Goal: Transaction & Acquisition: Purchase product/service

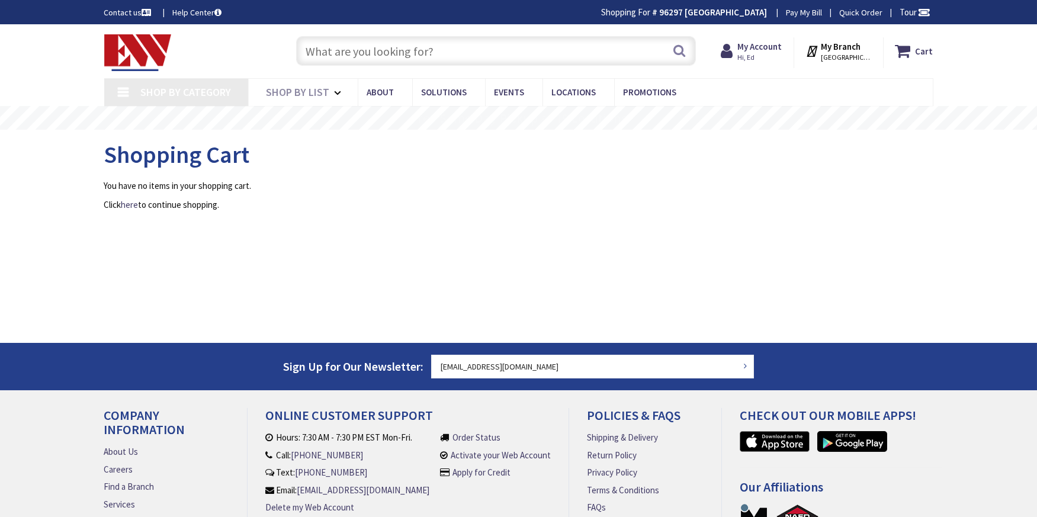
click at [342, 60] on input "text" at bounding box center [496, 51] width 400 height 30
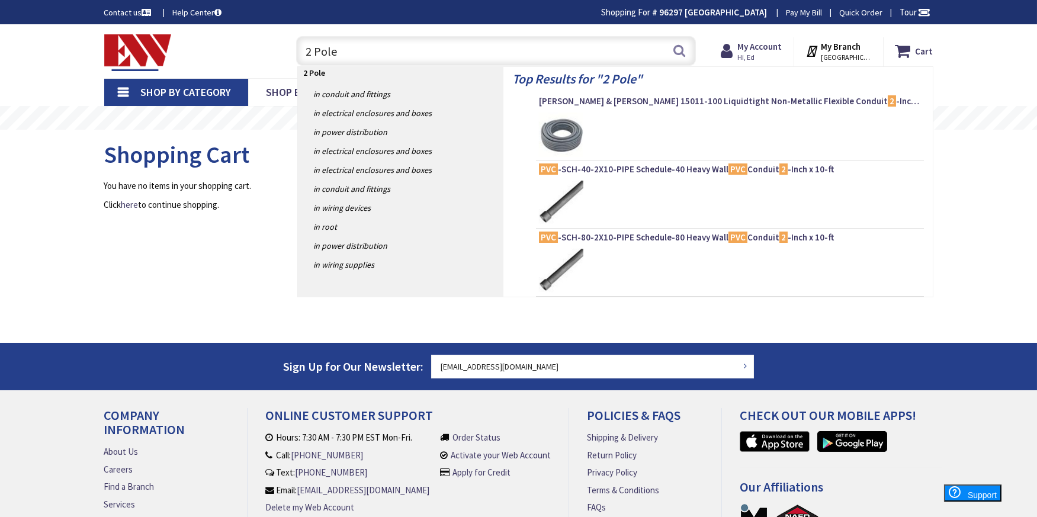
type input "2 Pole"
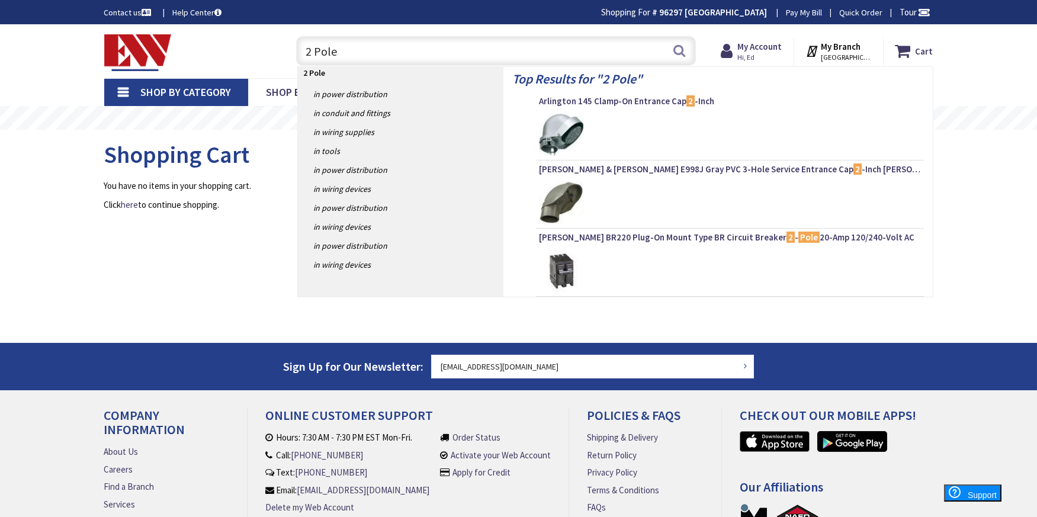
type input "[GEOGRAPHIC_DATA], [GEOGRAPHIC_DATA]"
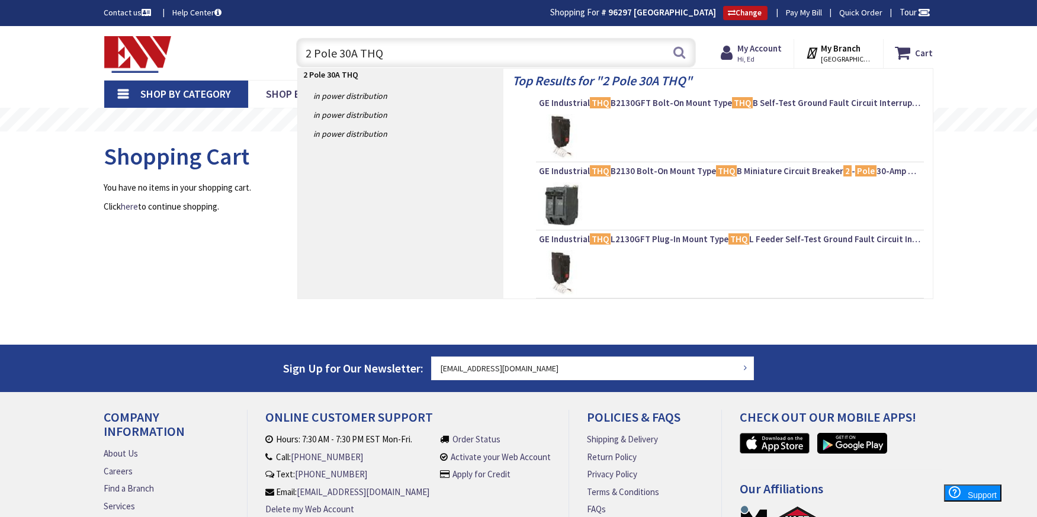
type input "2 Pole 30A THQL"
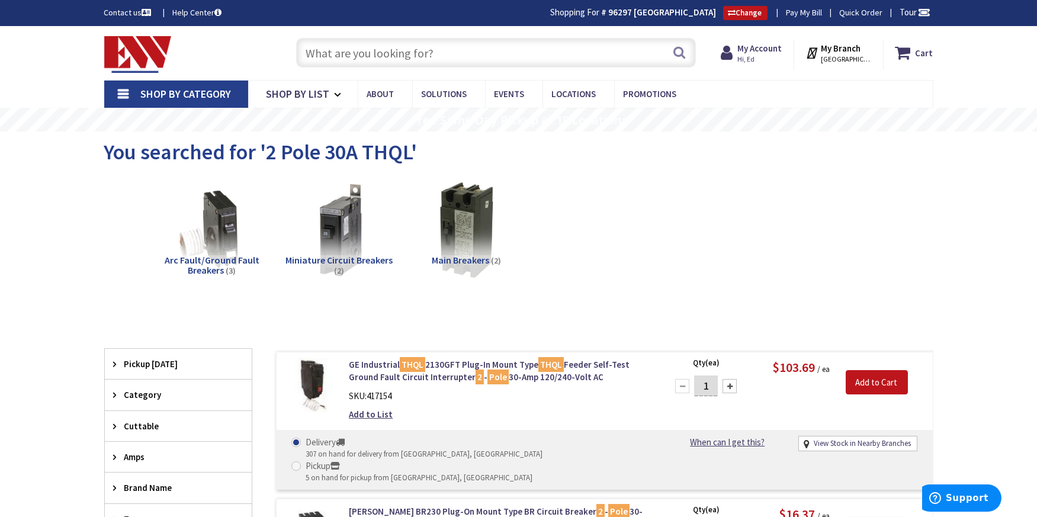
click at [374, 60] on input "text" at bounding box center [496, 53] width 400 height 30
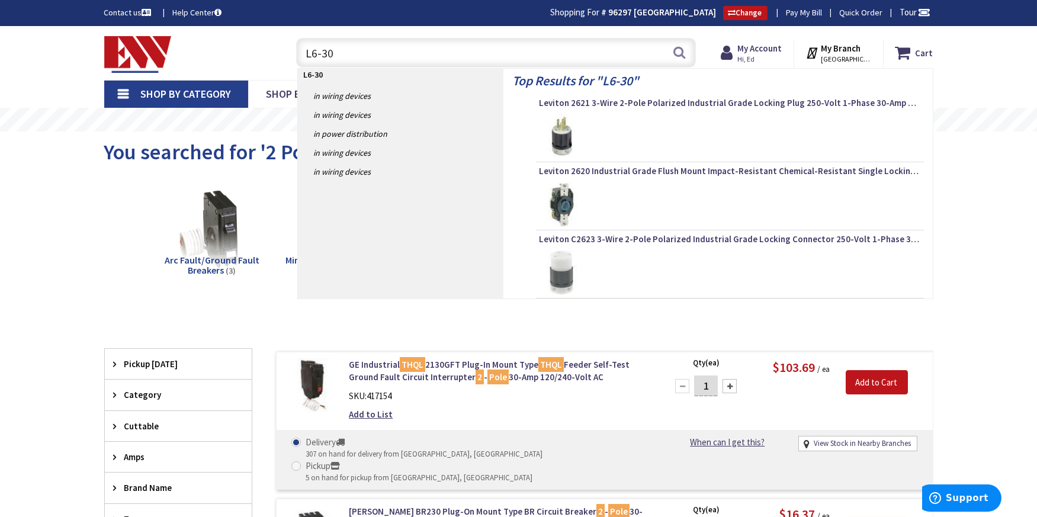
type input "L6-30P"
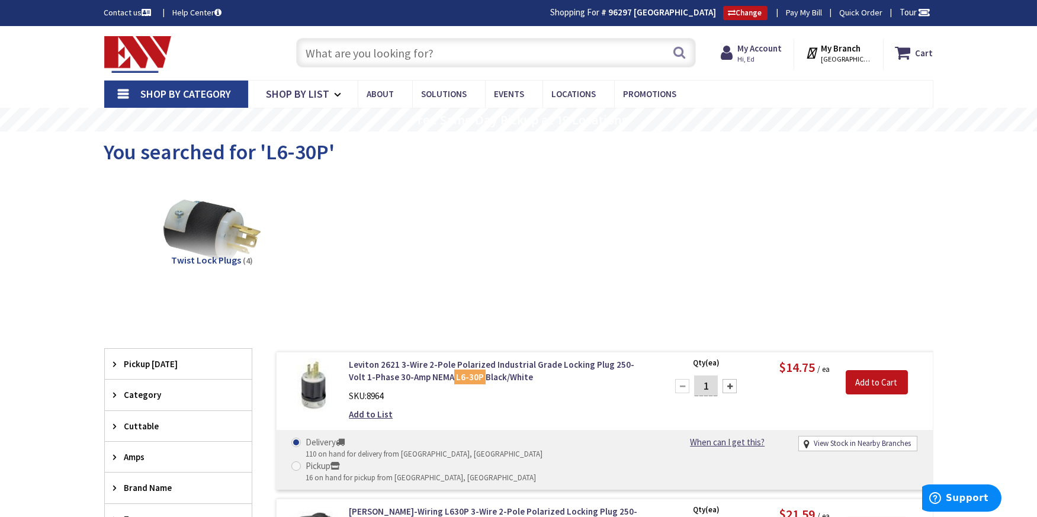
click at [349, 53] on input "text" at bounding box center [496, 53] width 400 height 30
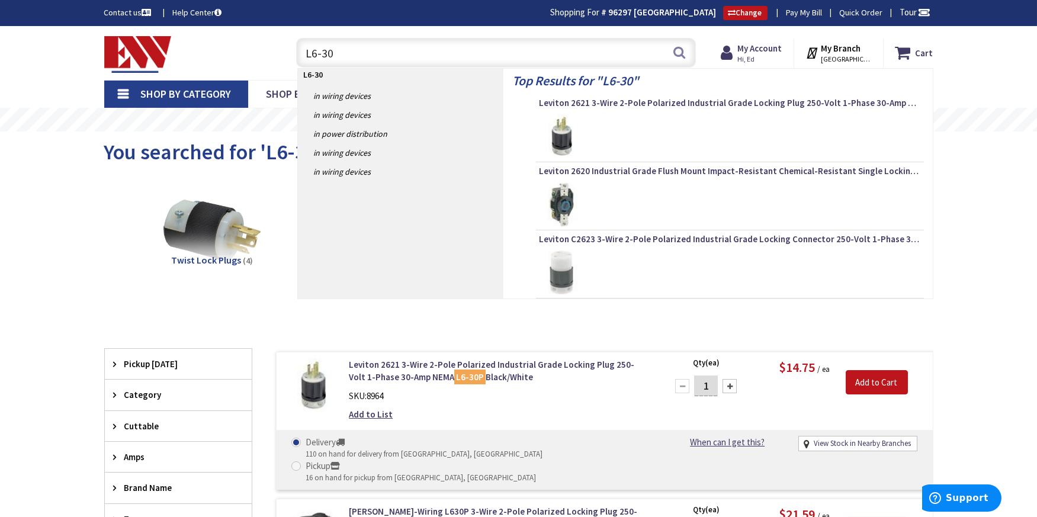
type input "L6-30R"
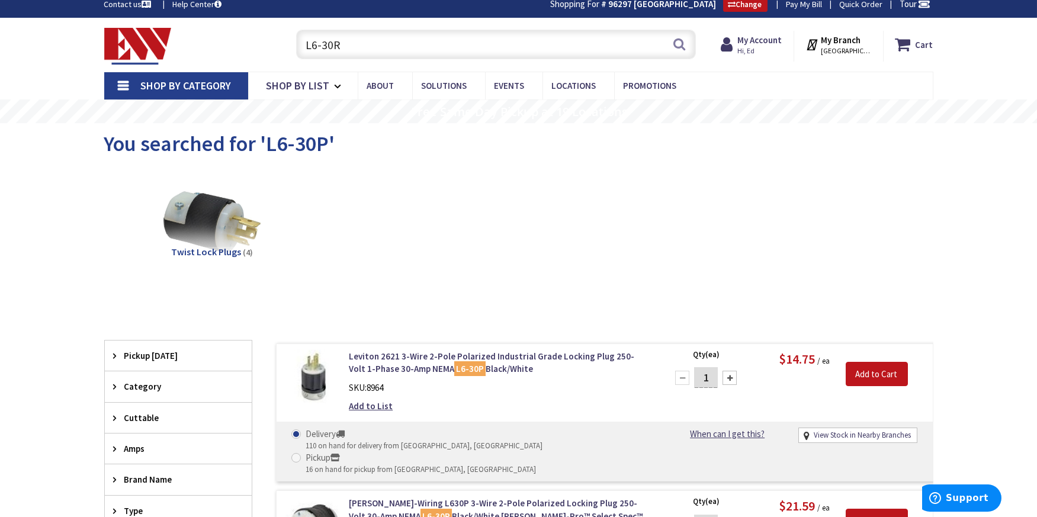
scroll to position [178, 0]
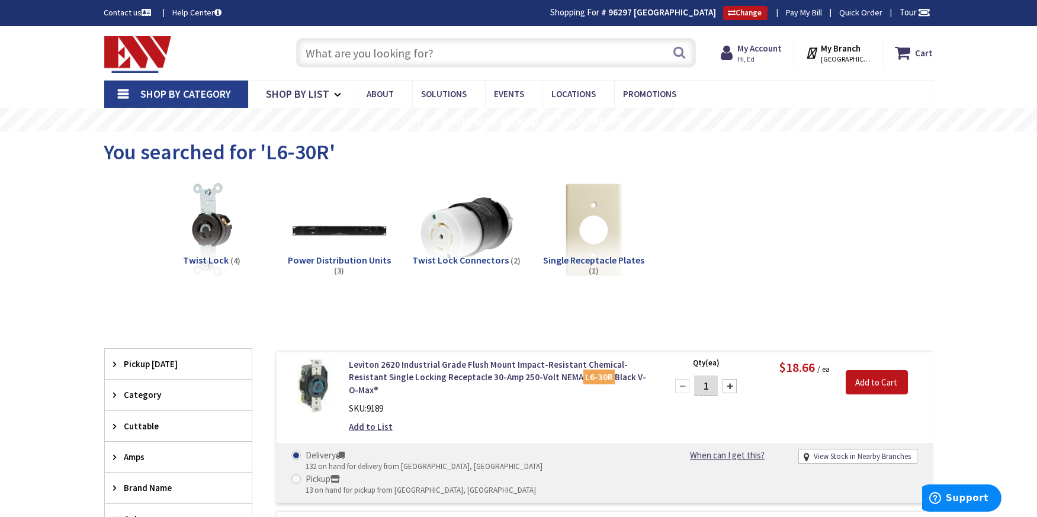
click at [339, 46] on input "text" at bounding box center [496, 53] width 400 height 30
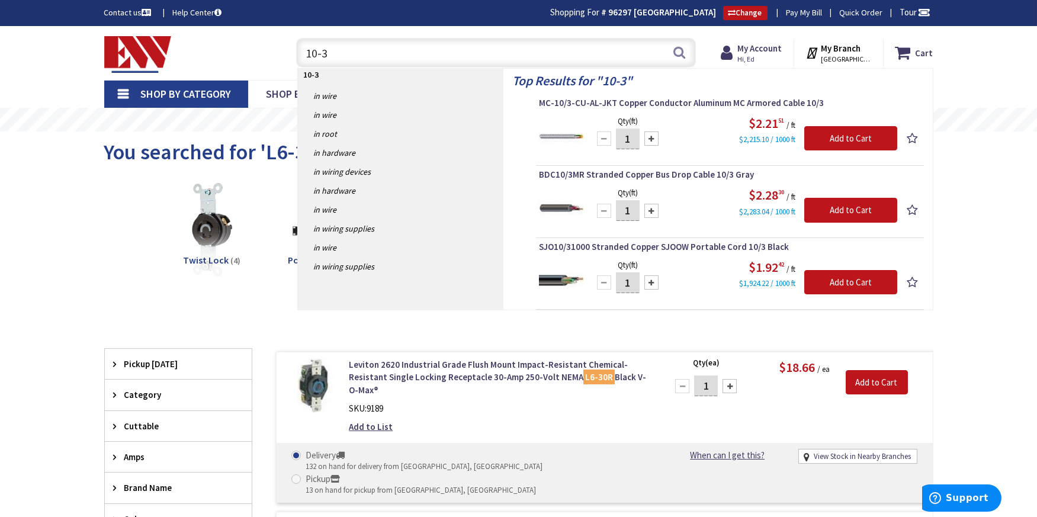
click at [309, 53] on input "10-3" at bounding box center [496, 53] width 400 height 30
drag, startPoint x: 307, startPoint y: 53, endPoint x: 334, endPoint y: 53, distance: 27.2
click at [334, 53] on input "10-3" at bounding box center [496, 53] width 400 height 30
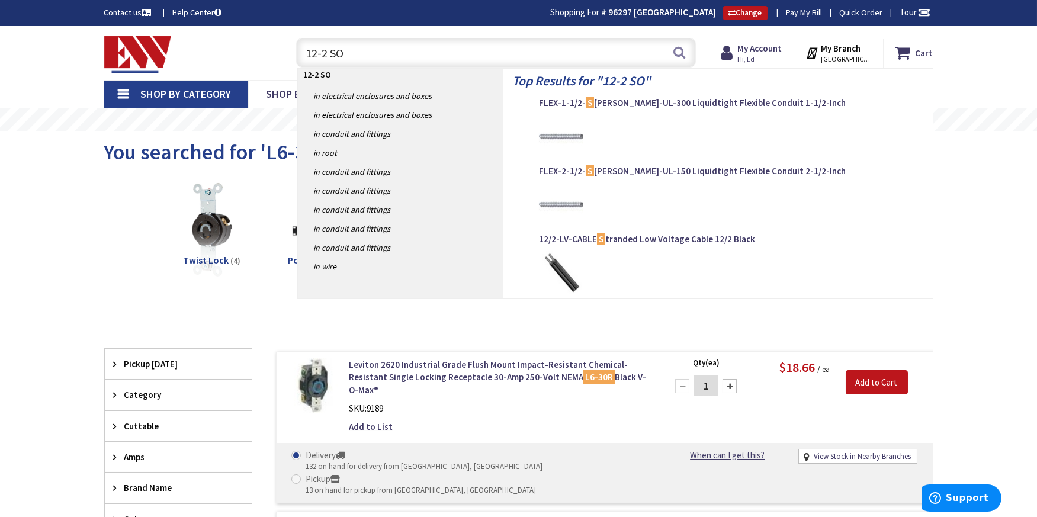
type input "12-2 SOW"
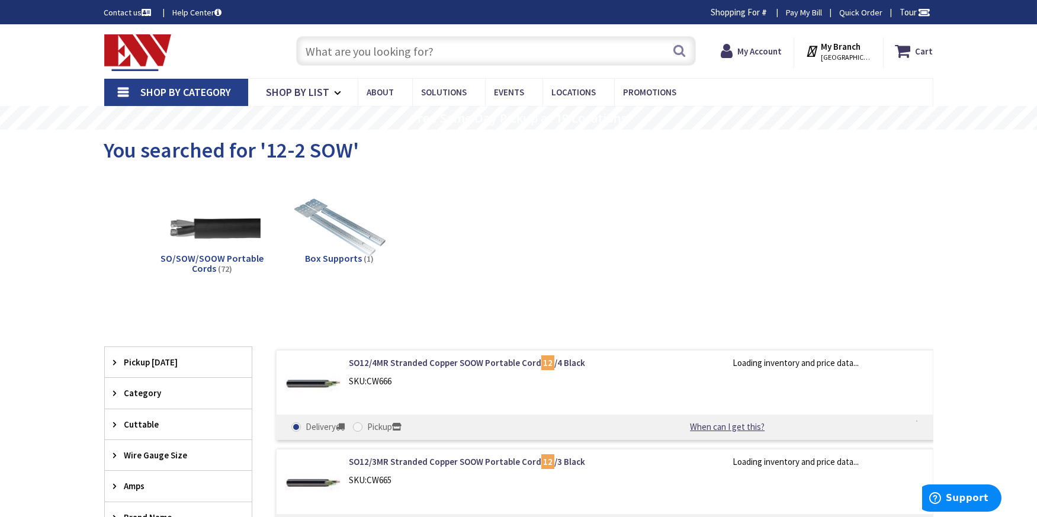
click at [314, 52] on input "text" at bounding box center [496, 51] width 400 height 30
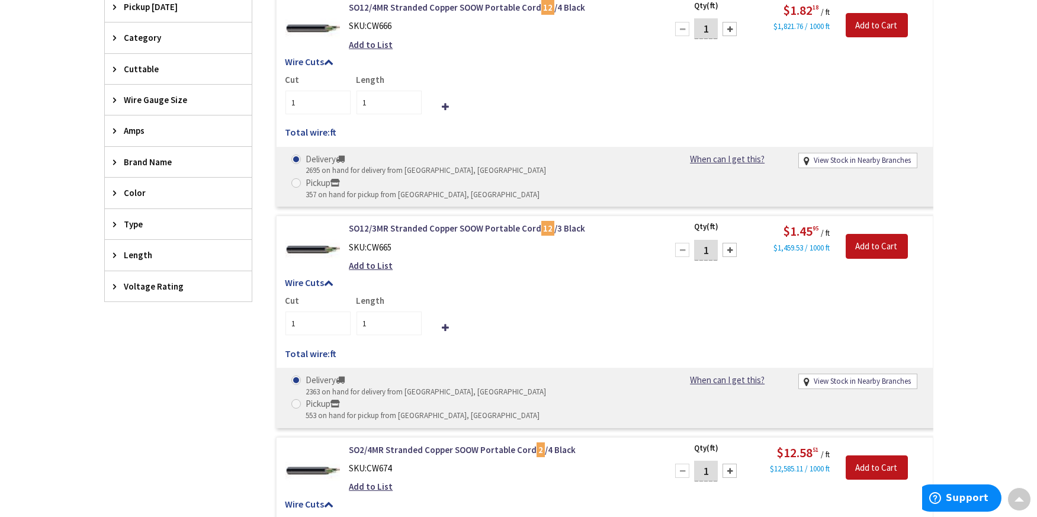
scroll to position [356, 0]
